Goal: Task Accomplishment & Management: Complete application form

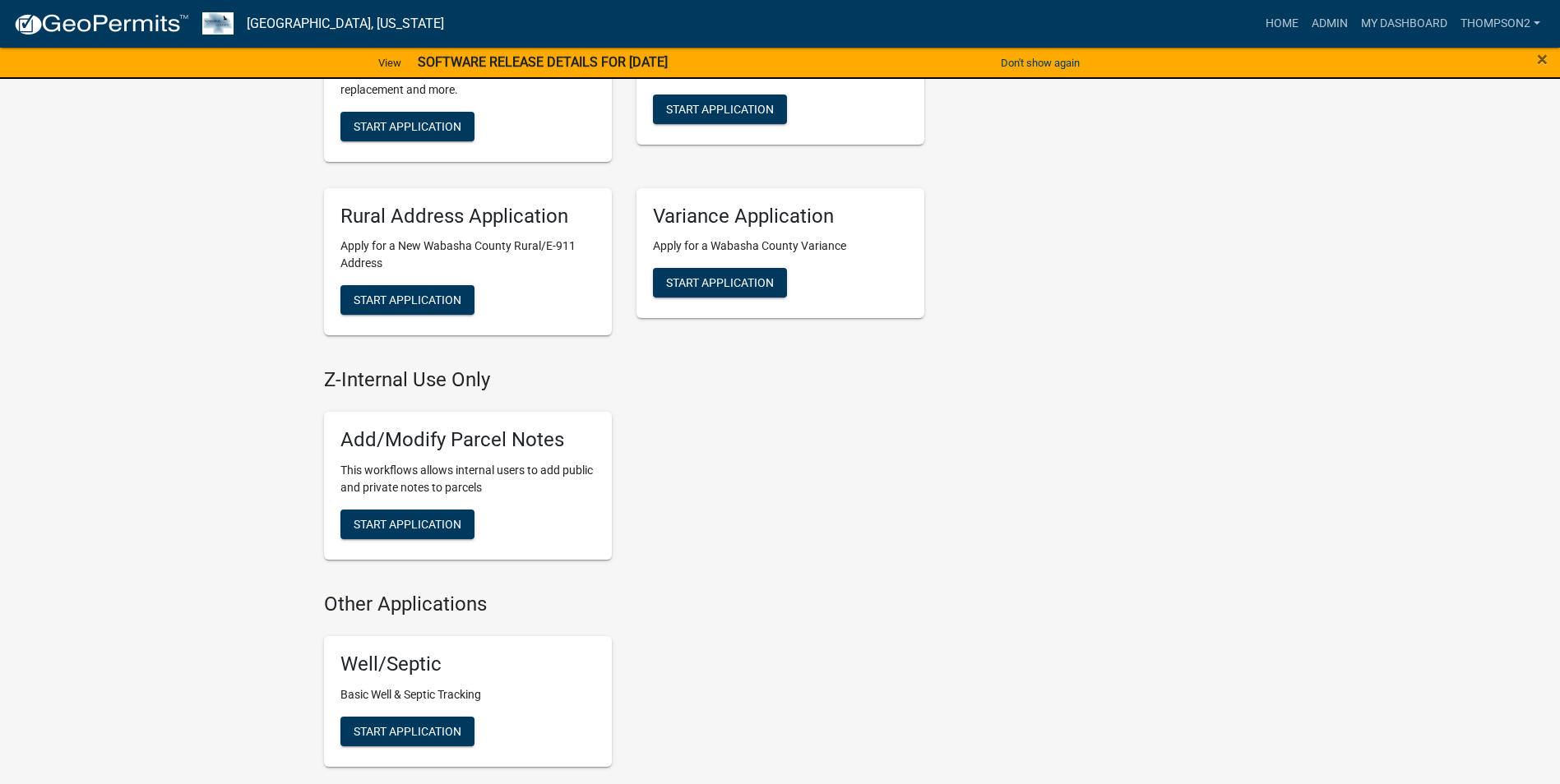
scroll to position [904, 0]
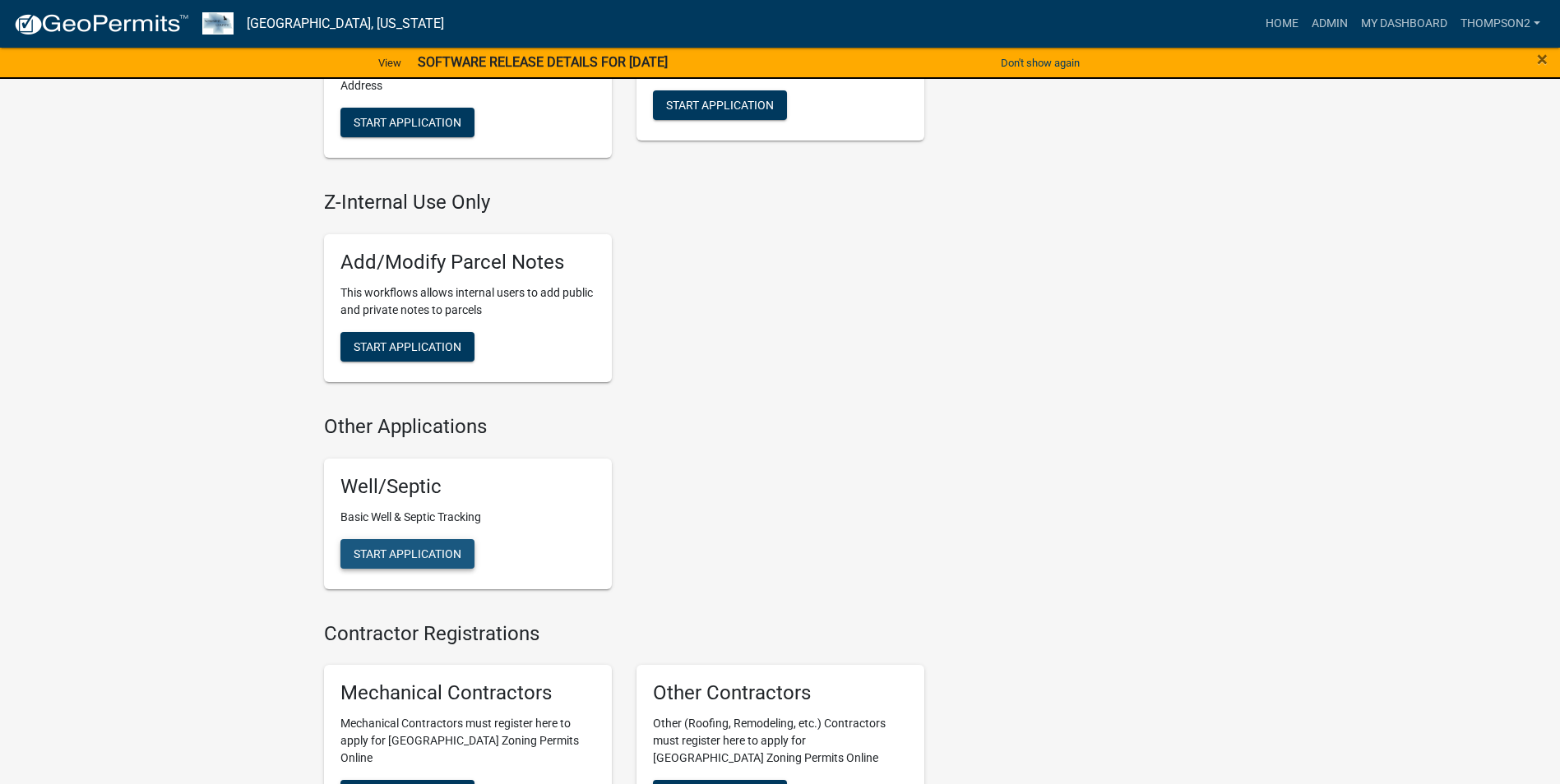
click at [408, 551] on span "Start Application" at bounding box center [408, 553] width 108 height 13
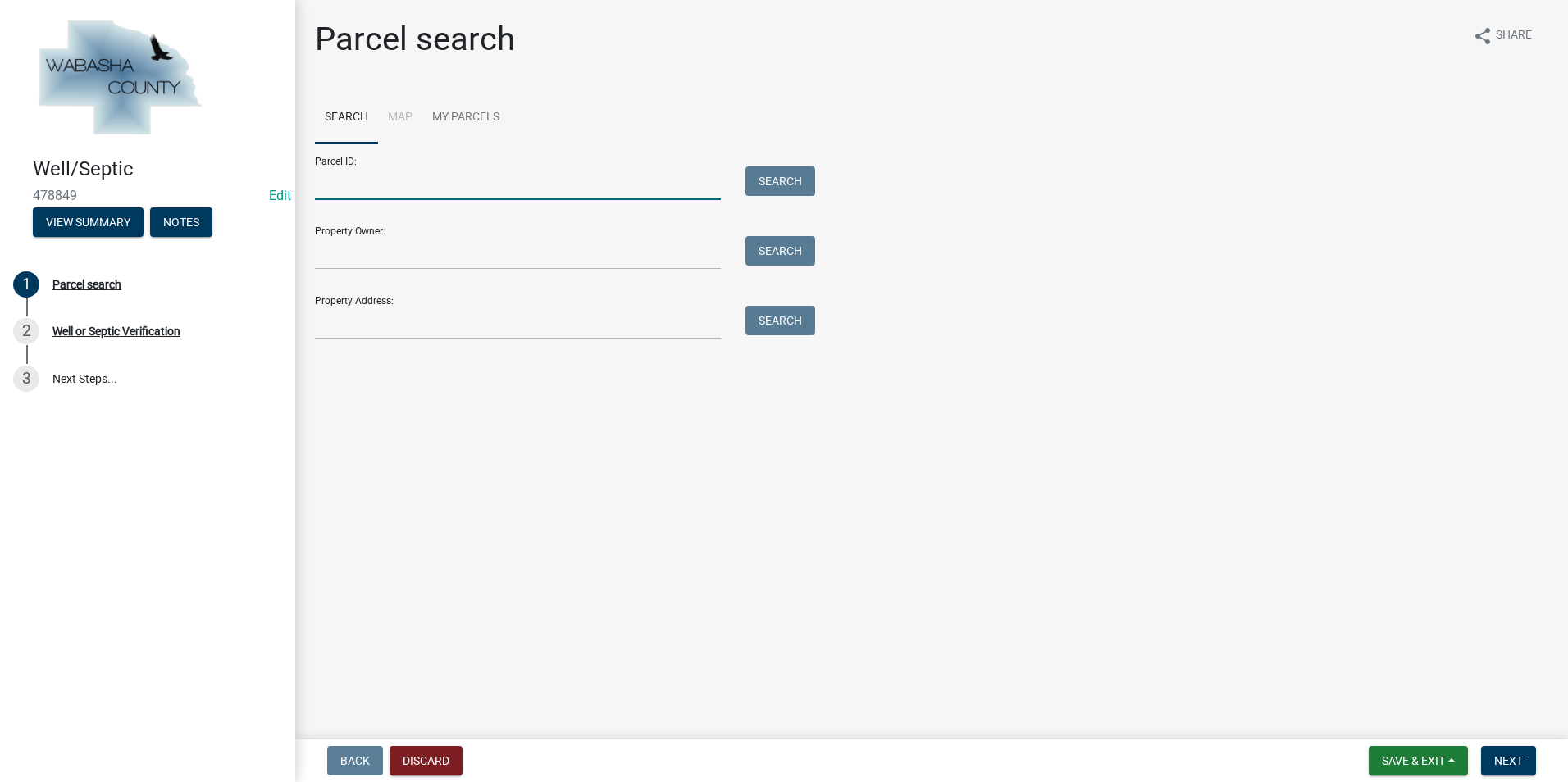
click at [333, 192] on input "Parcel ID:" at bounding box center [519, 183] width 406 height 34
type input "r04.00119.00"
click at [785, 176] on button "Search" at bounding box center [780, 181] width 70 height 30
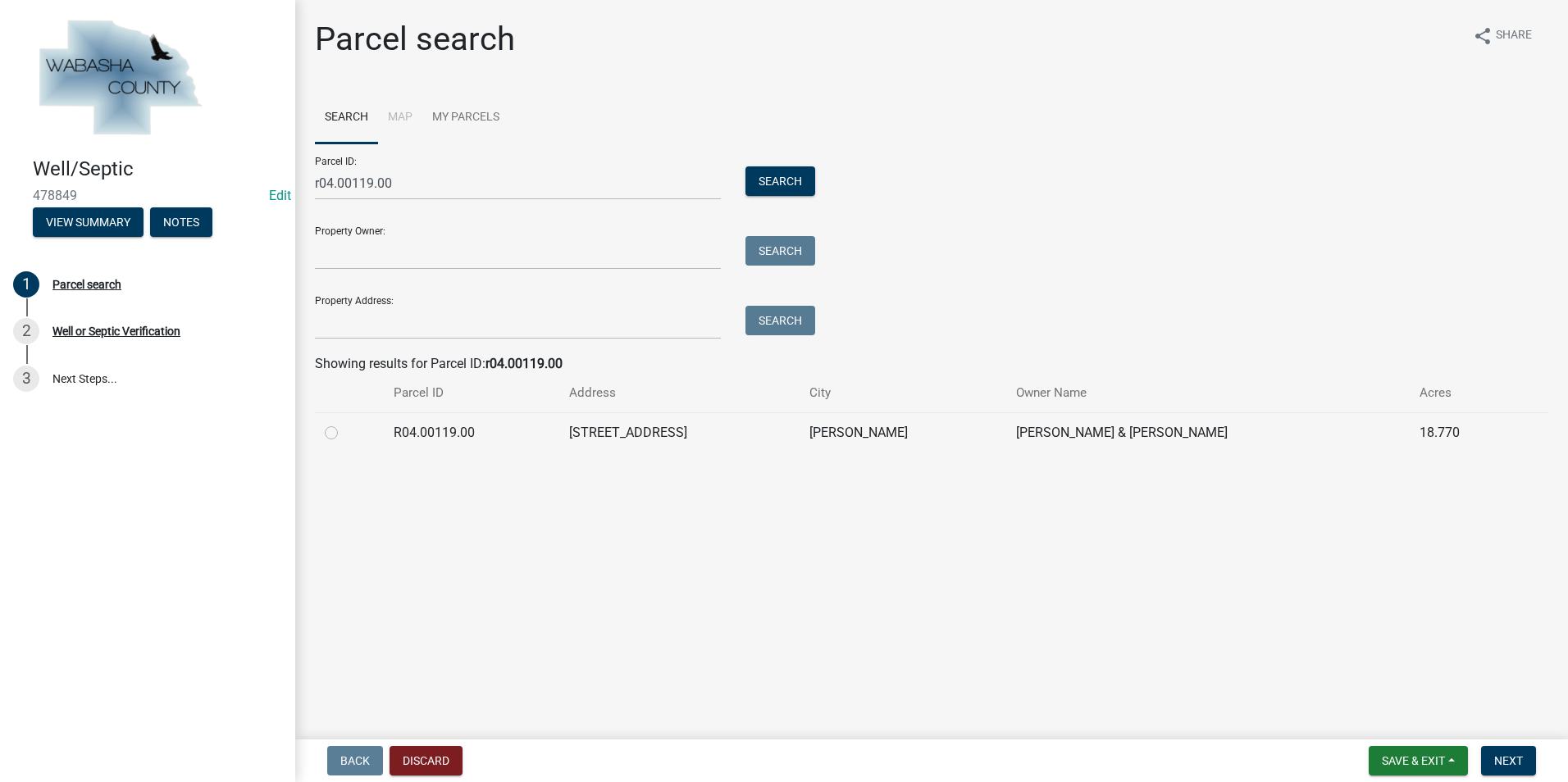
click at [322, 432] on td at bounding box center [350, 432] width 69 height 40
click at [344, 424] on label at bounding box center [344, 424] width 0 height 0
click at [344, 434] on input "radio" at bounding box center [349, 428] width 11 height 11
radio input "true"
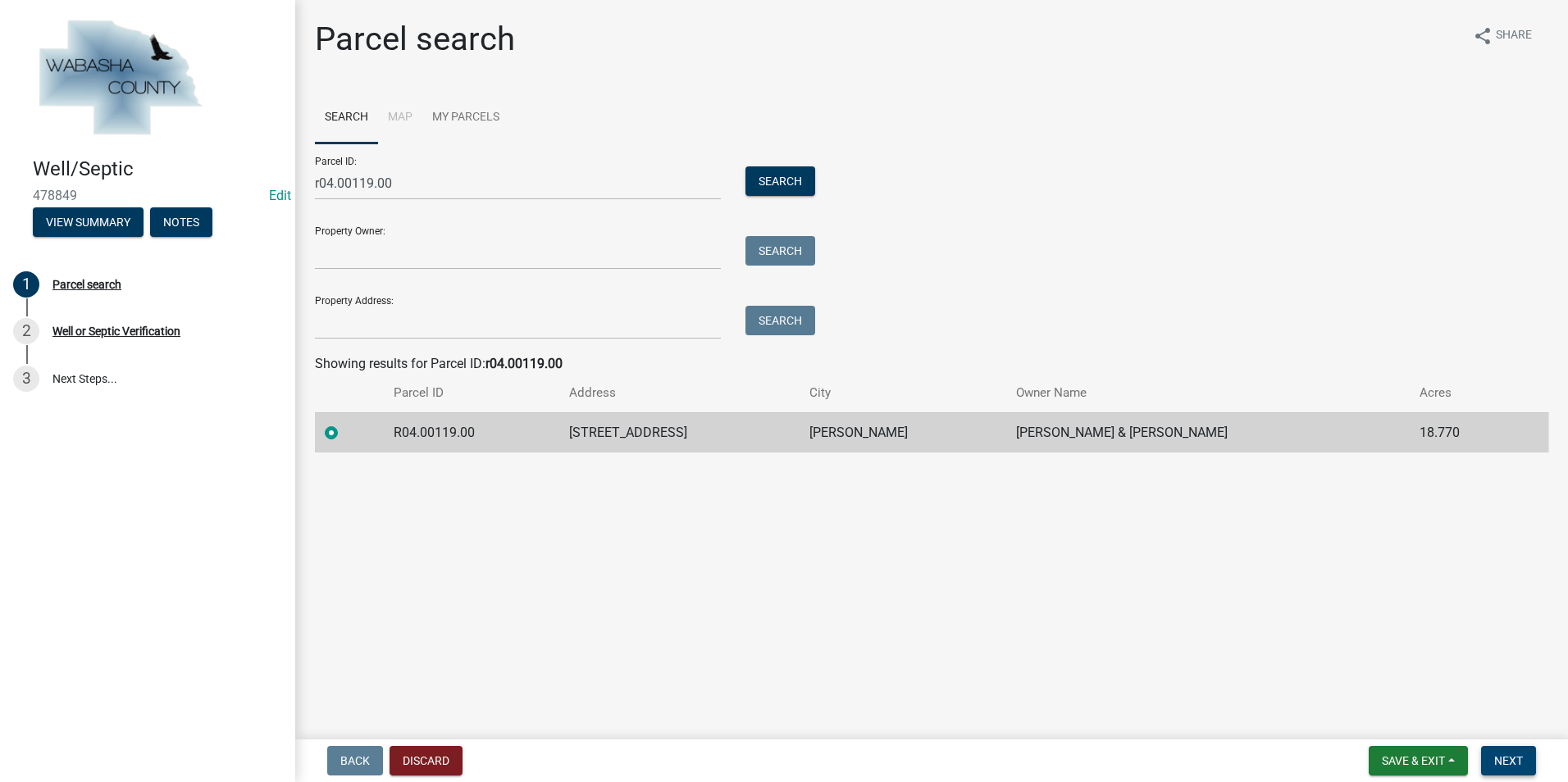
click at [1501, 753] on button "Next" at bounding box center [1509, 761] width 55 height 30
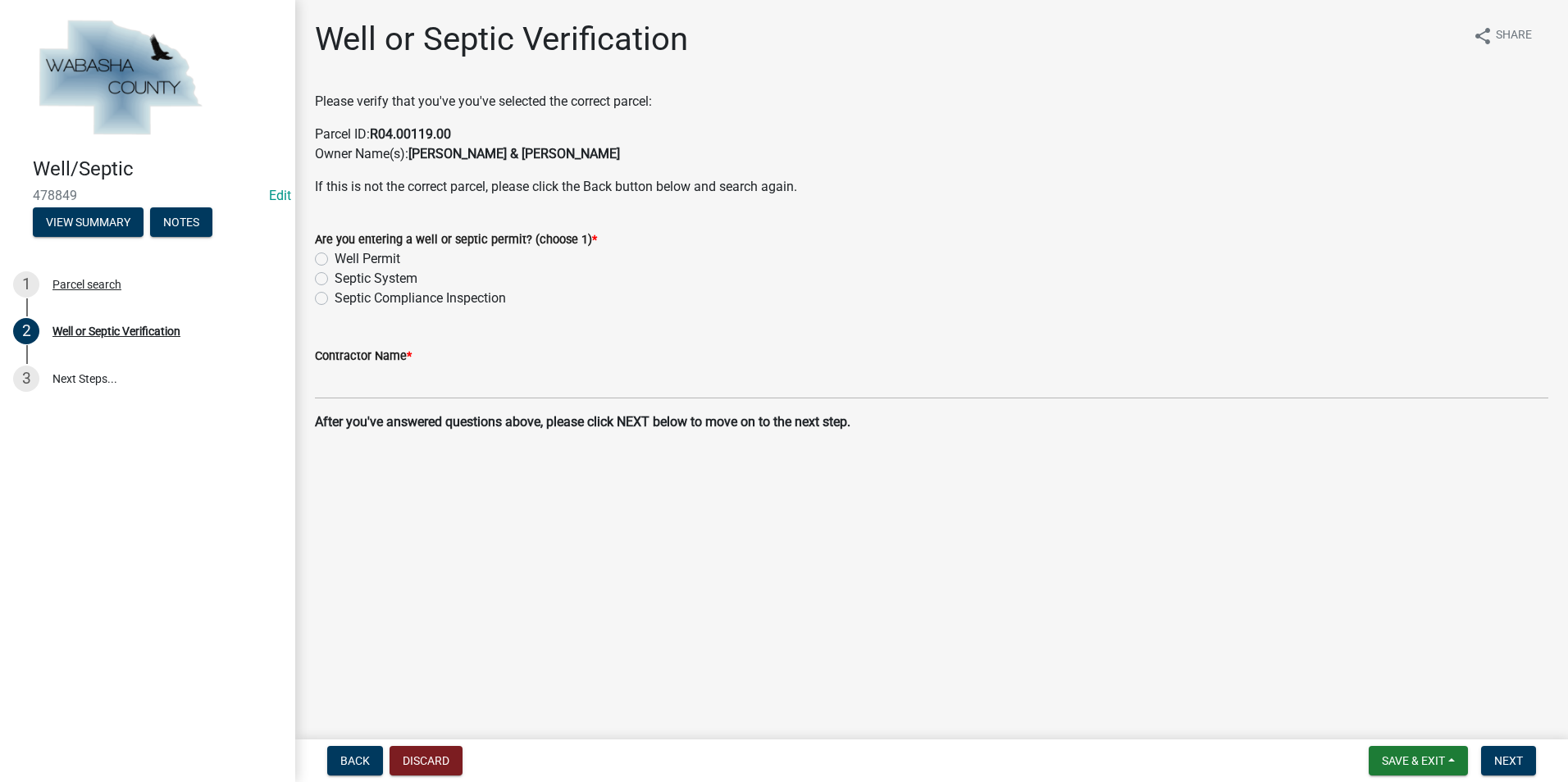
click at [334, 304] on label "Septic Compliance Inspection" at bounding box center [420, 298] width 172 height 20
click at [334, 299] on input "Septic Compliance Inspection" at bounding box center [339, 293] width 11 height 11
radio input "true"
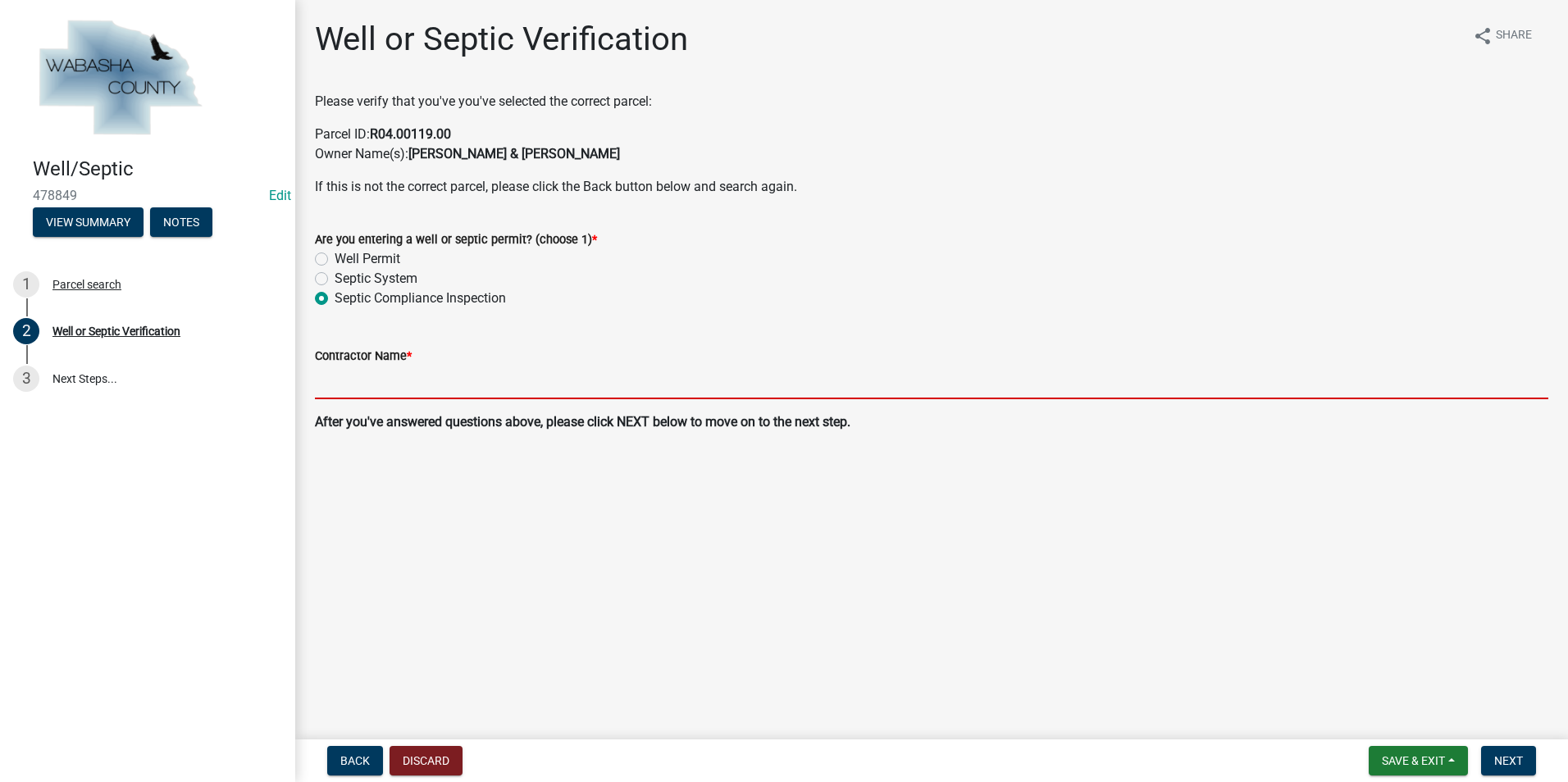
click at [355, 387] on input "Contractor Name *" at bounding box center [932, 382] width 1234 height 34
type input "[PERSON_NAME] Backhoe & Septic"
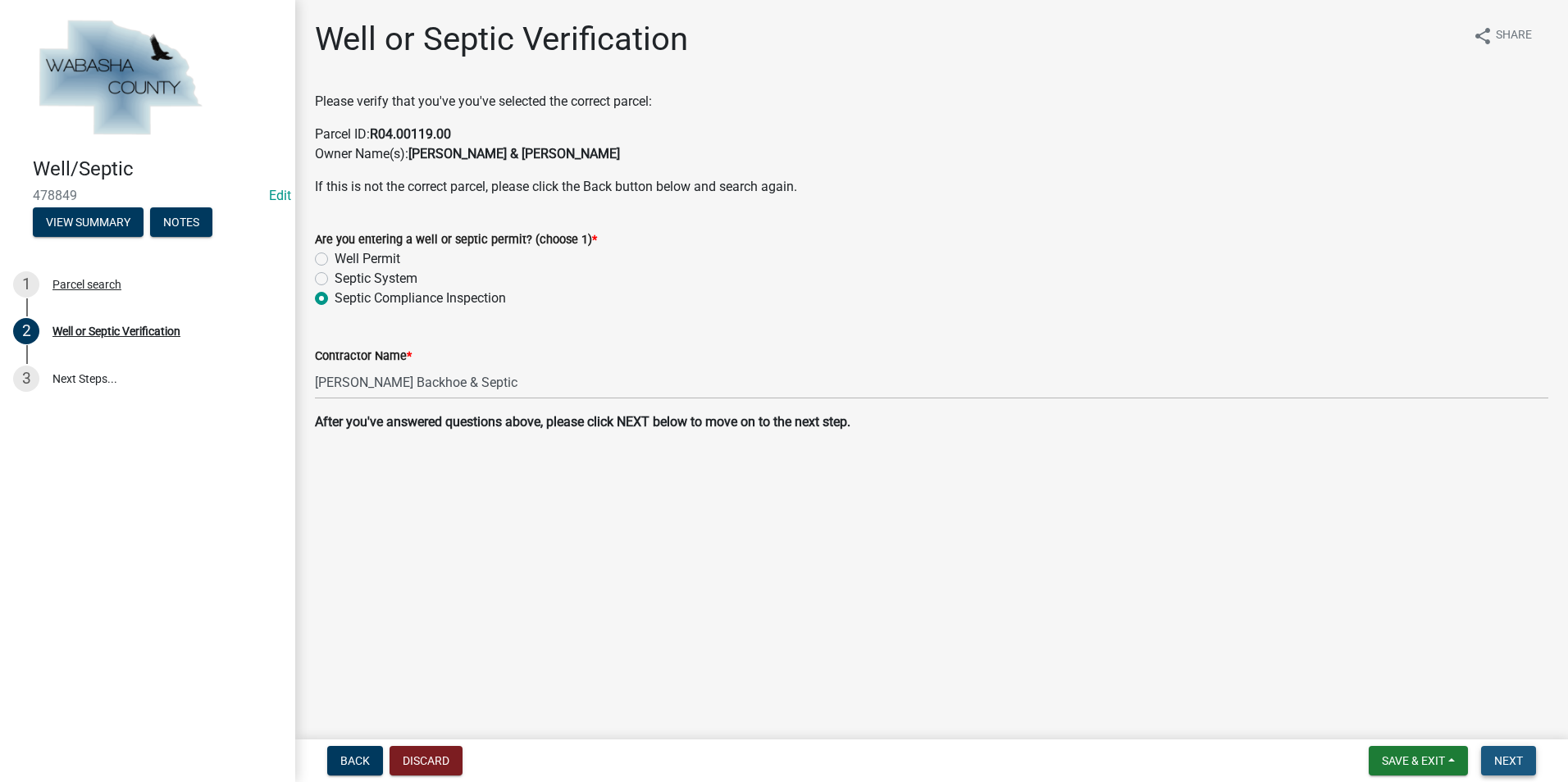
click at [1505, 765] on span "Next" at bounding box center [1509, 761] width 29 height 13
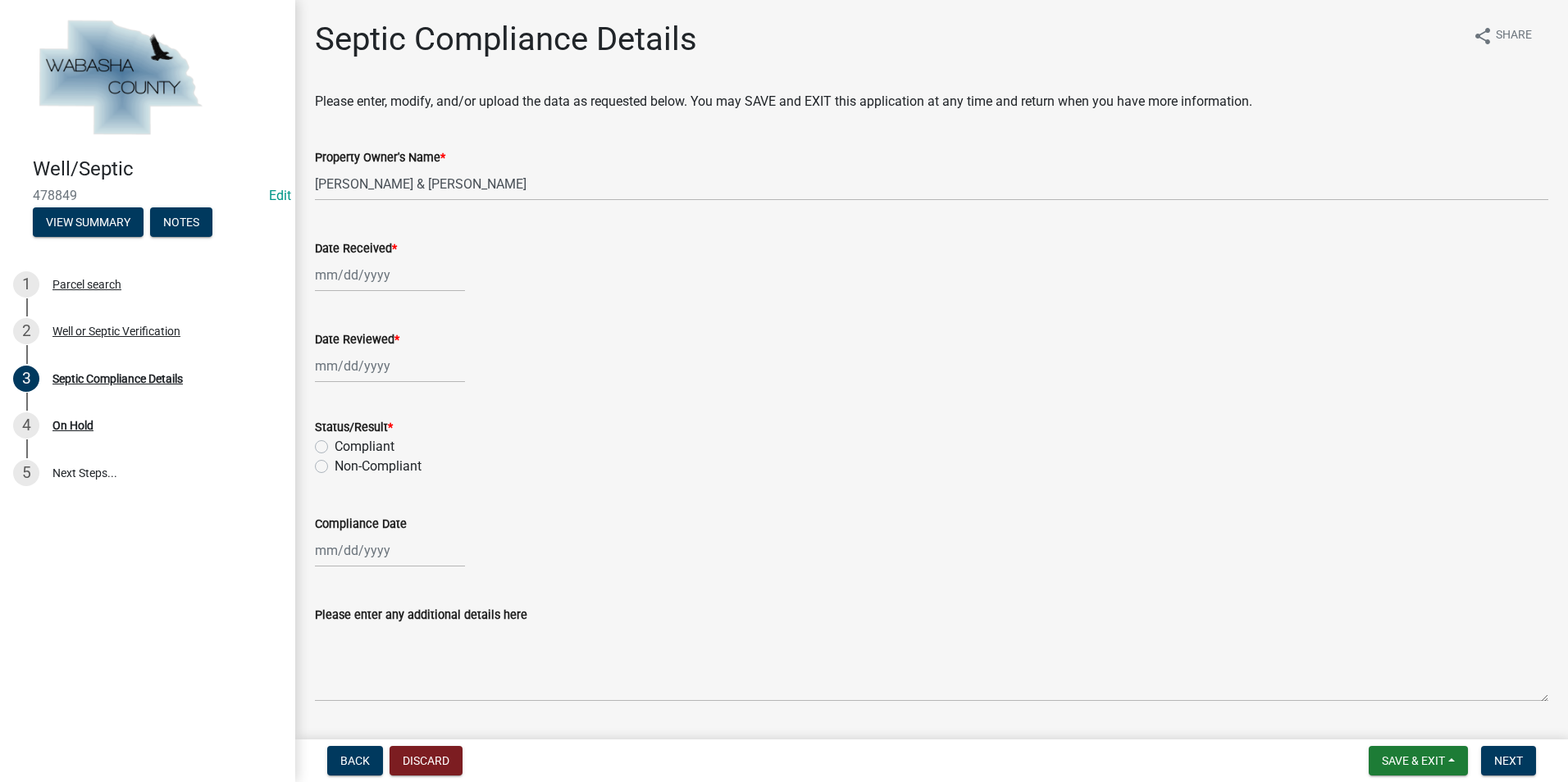
click at [360, 277] on div at bounding box center [390, 275] width 150 height 34
select select "9"
select select "2025"
click at [437, 383] on div "12" at bounding box center [436, 388] width 26 height 26
type input "[DATE]"
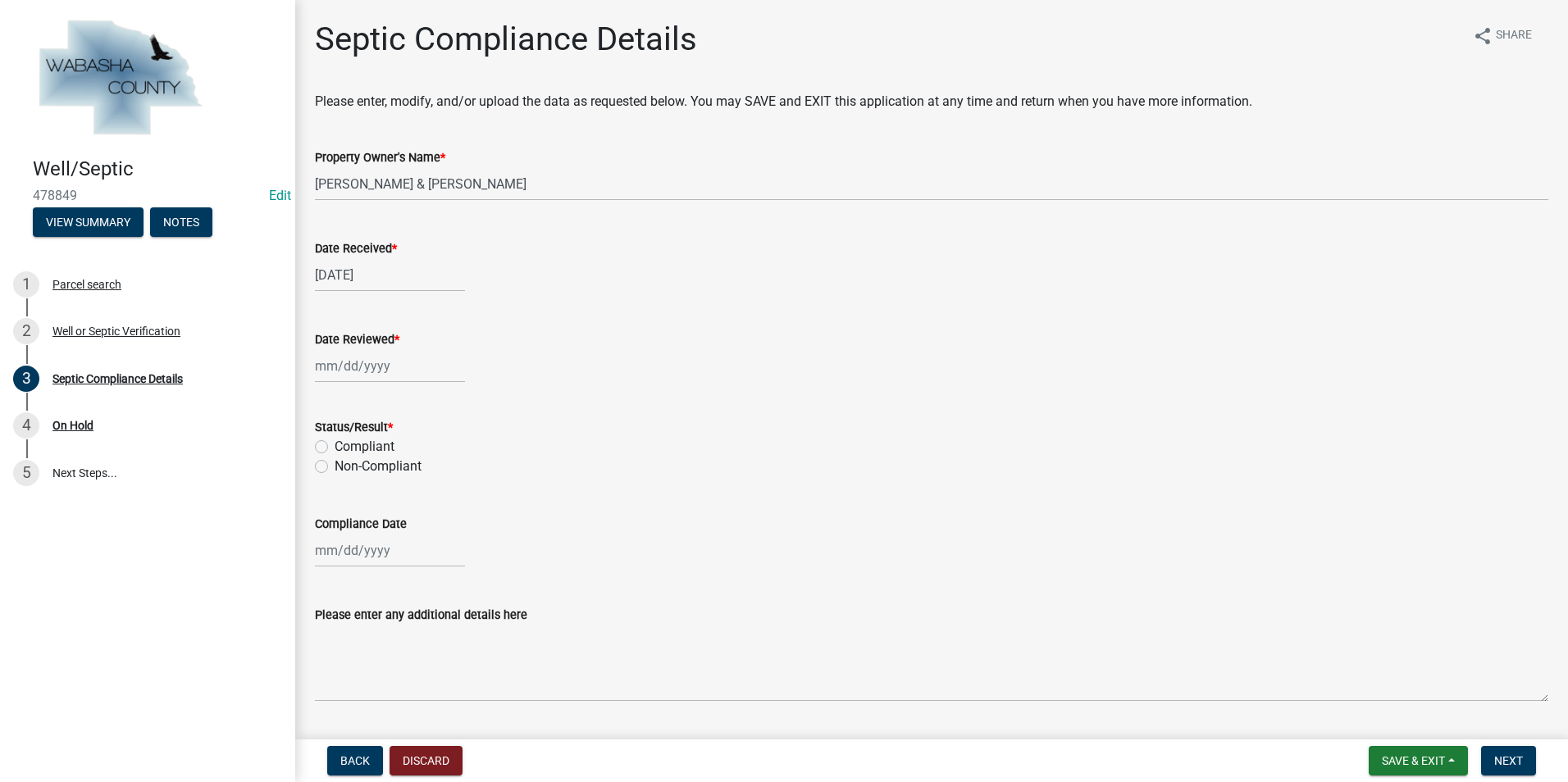
select select "9"
select select "2025"
click at [389, 370] on div "Jan Feb Mar Apr May Jun [DATE] Aug Sep [DATE] 2024 2025 Mo Tu We Th Fr Sa Su 1 …" at bounding box center [390, 366] width 150 height 34
click at [333, 503] on div "15" at bounding box center [331, 505] width 26 height 26
type input "[DATE]"
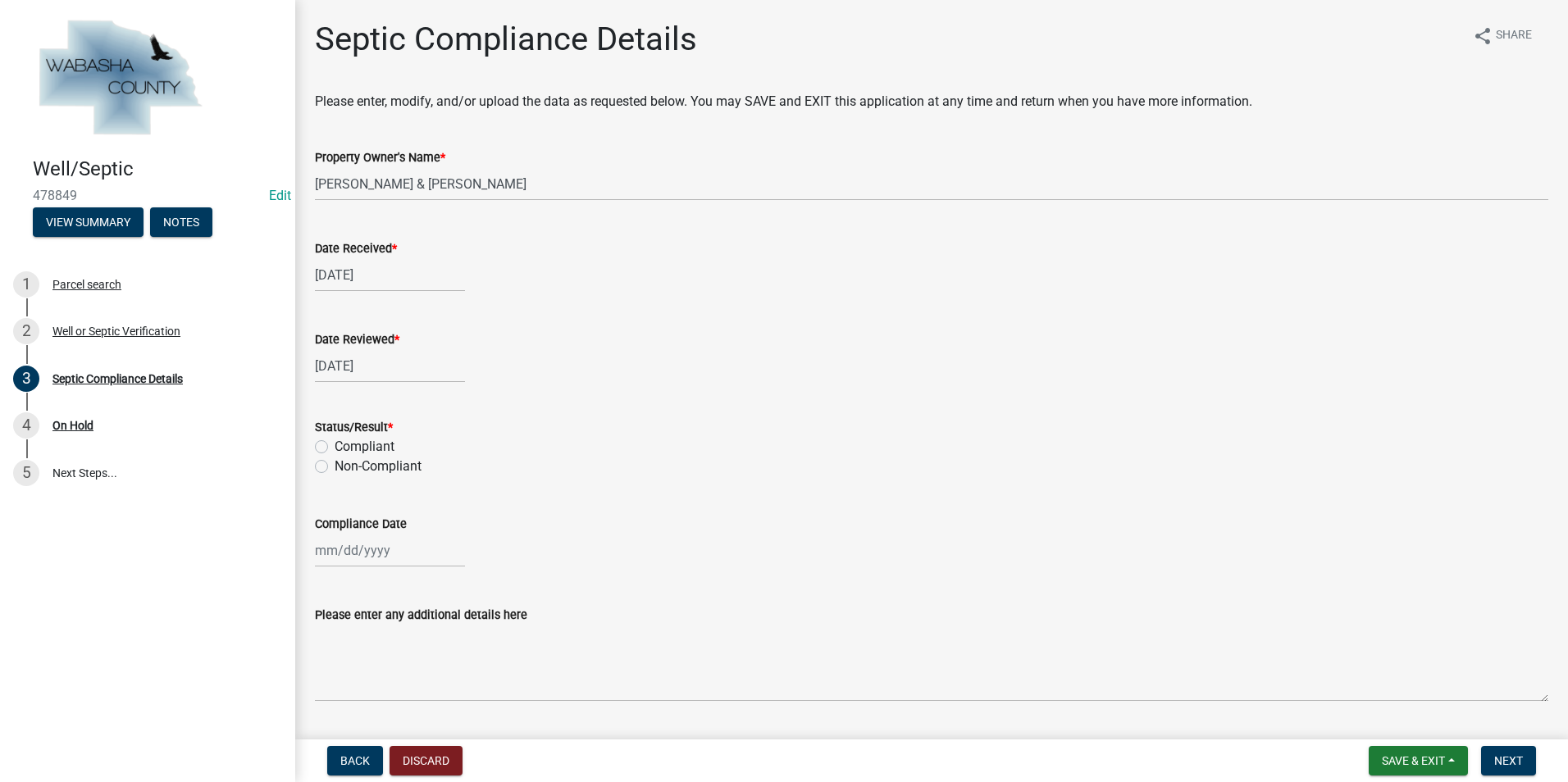
click at [334, 447] on label "Compliant" at bounding box center [364, 447] width 59 height 20
click at [334, 447] on input "Compliant" at bounding box center [339, 442] width 11 height 11
radio input "true"
select select "9"
select select "2025"
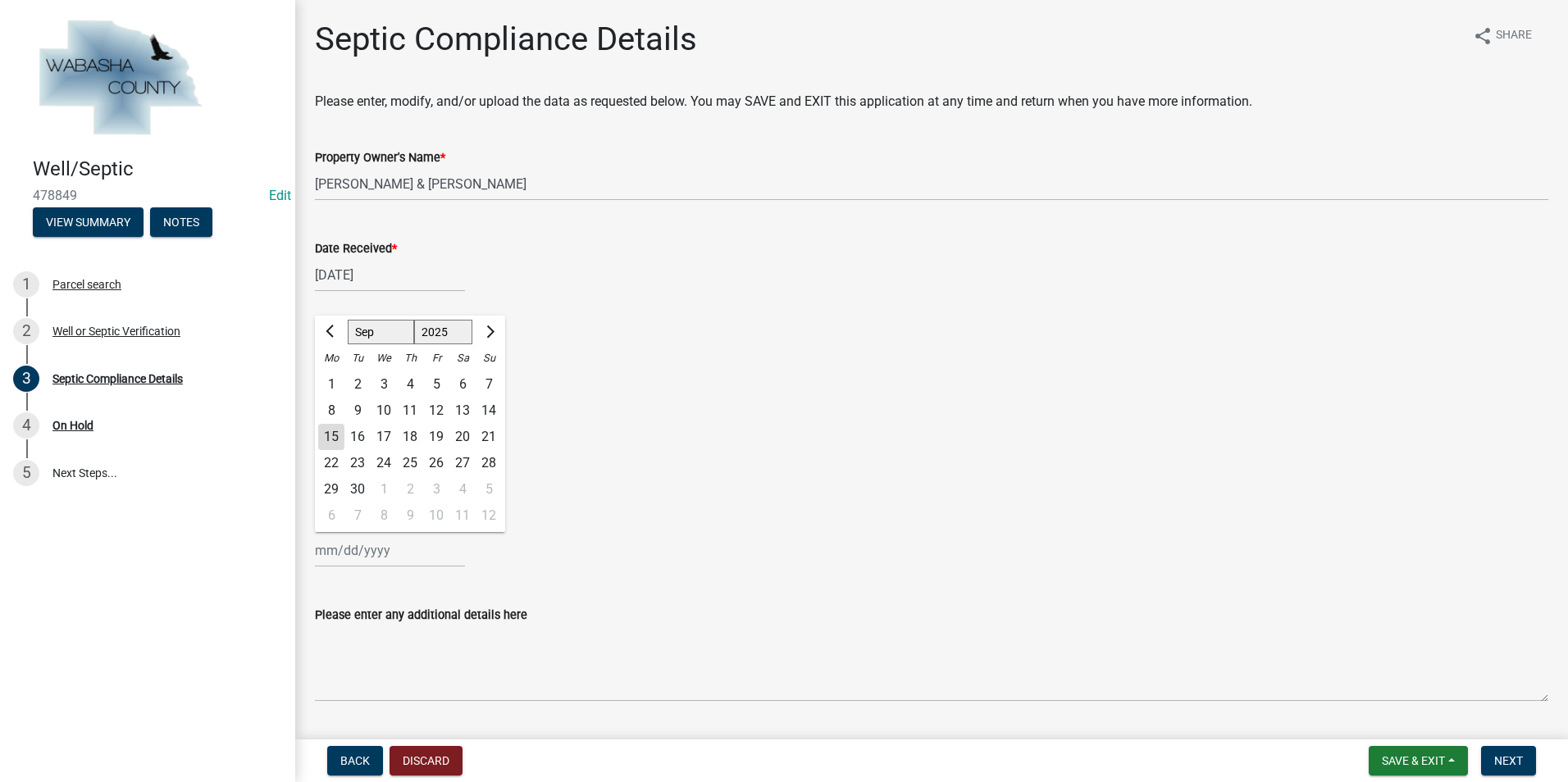
click at [353, 553] on div "Jan Feb Mar Apr May Jun [DATE] Aug Sep [DATE] 2024 2025 Mo Tu We Th Fr Sa Su 1 …" at bounding box center [390, 550] width 150 height 34
click at [453, 568] on wm-data-entity-input "Compliance Date Jan Feb Mar Apr May Jun [DATE] Aug Sep [DATE] 2024 2025 Mo Tu W…" at bounding box center [932, 537] width 1234 height 91
select select "9"
select select "2025"
click at [357, 564] on input "Compliance Date" at bounding box center [390, 550] width 150 height 34
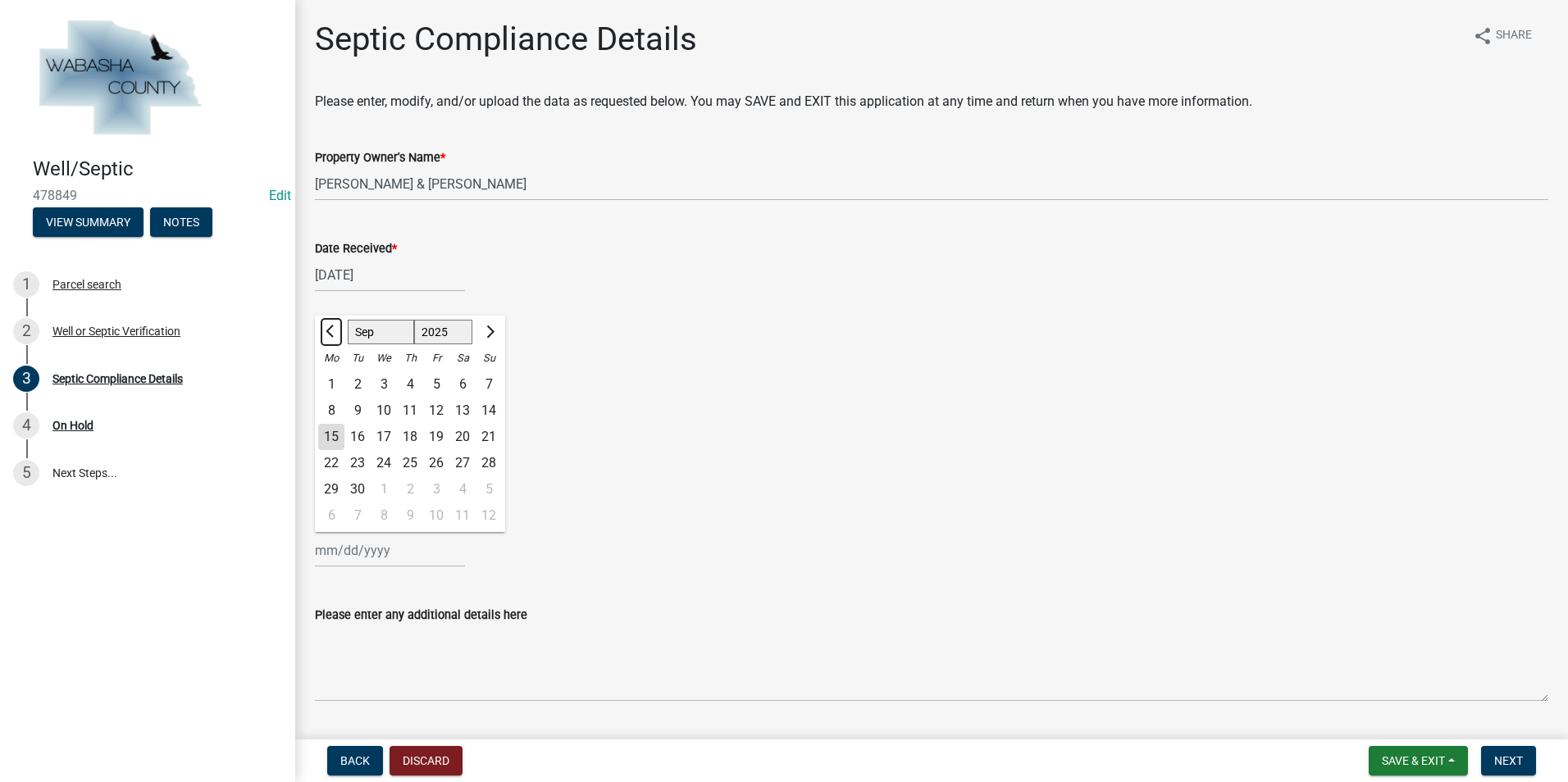
click at [334, 327] on span "Previous month" at bounding box center [332, 332] width 12 height 12
select select "8"
click at [419, 490] on div "28" at bounding box center [409, 489] width 26 height 26
type input "[DATE]"
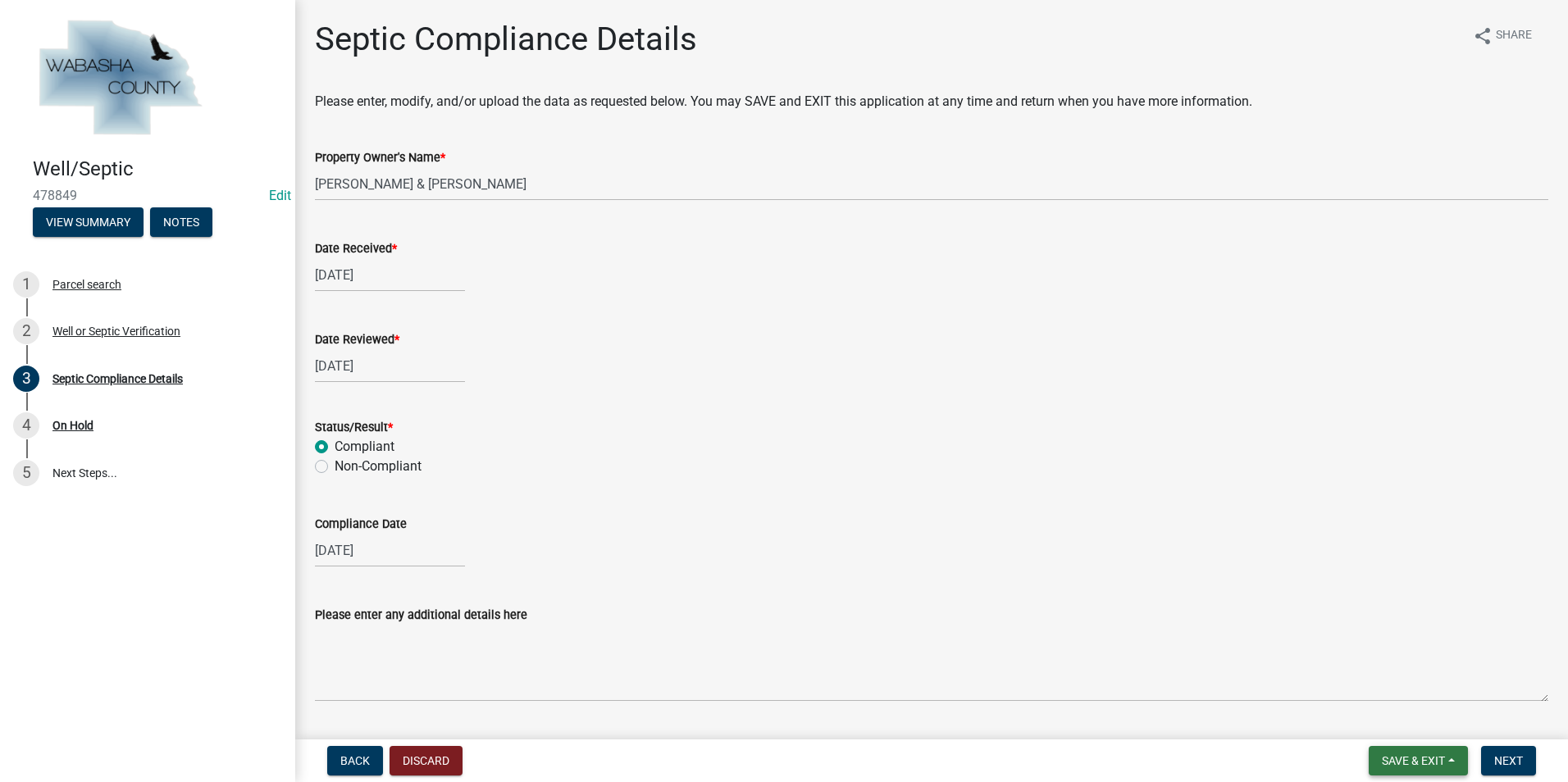
click at [1447, 764] on button "Save & Exit" at bounding box center [1418, 761] width 100 height 30
click at [1391, 714] on button "Save & Exit" at bounding box center [1402, 718] width 131 height 39
